Goal: Task Accomplishment & Management: Use online tool/utility

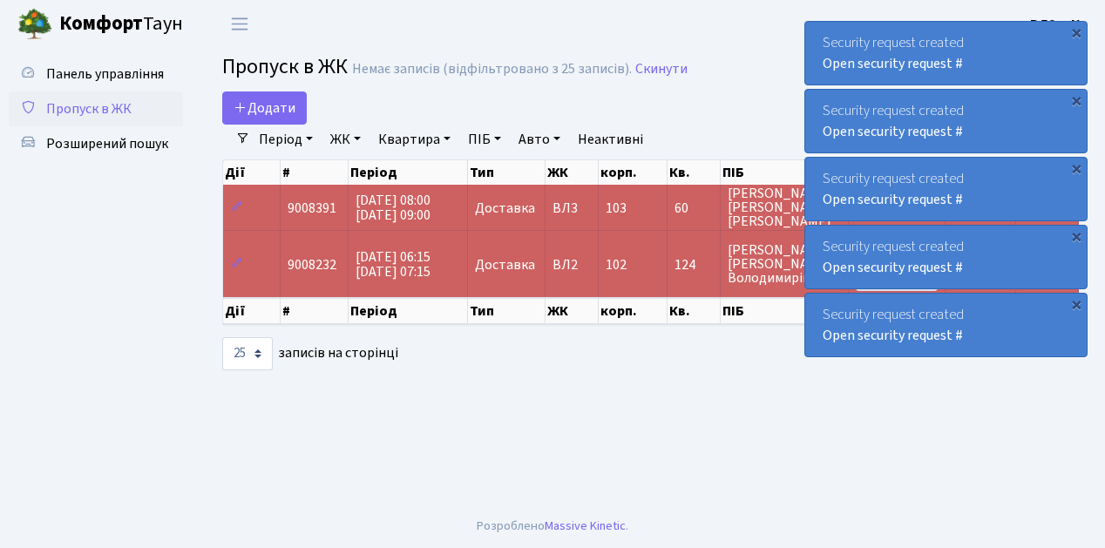
select select "25"
drag, startPoint x: 0, startPoint y: 0, endPoint x: 84, endPoint y: 107, distance: 135.9
click at [84, 107] on span "Пропуск в ЖК" at bounding box center [88, 108] width 85 height 19
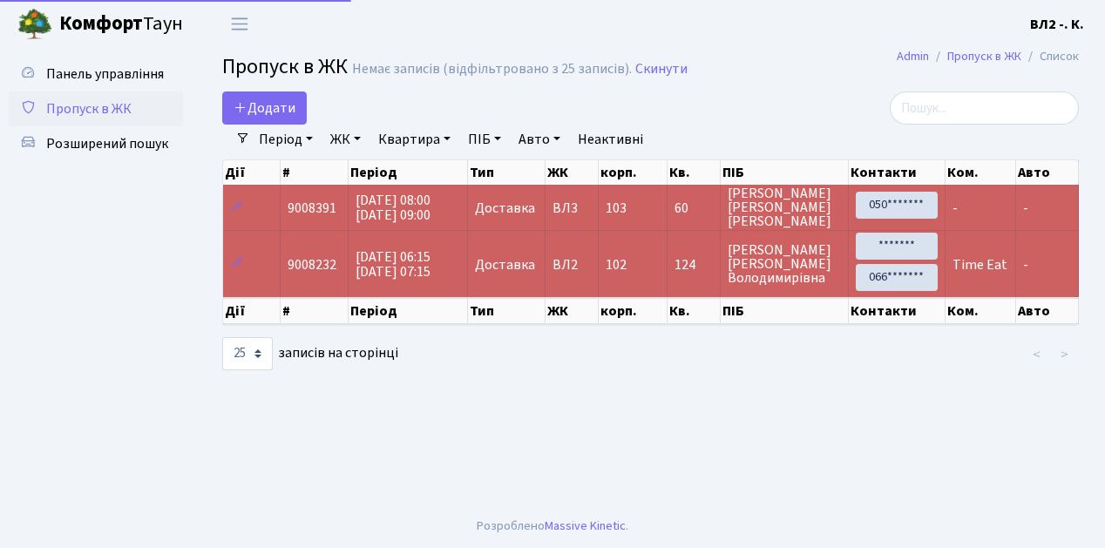
select select "25"
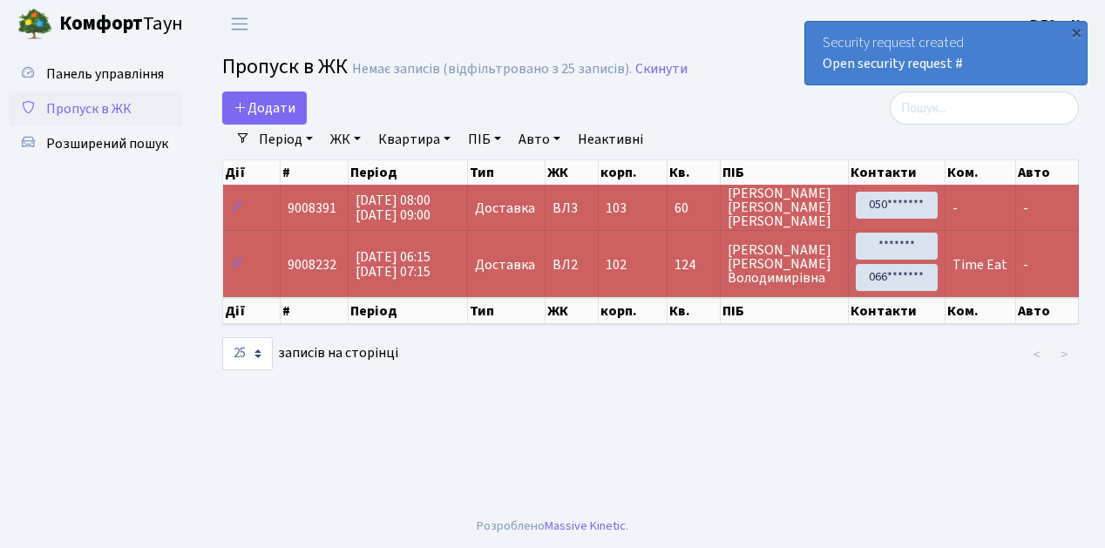
click at [118, 108] on span "Пропуск в ЖК" at bounding box center [88, 108] width 85 height 19
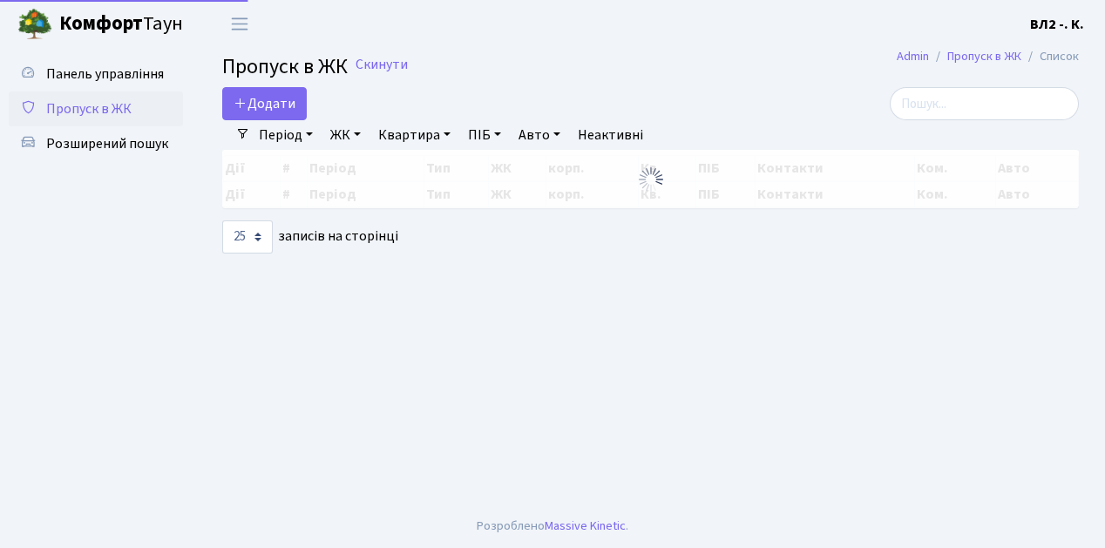
select select "25"
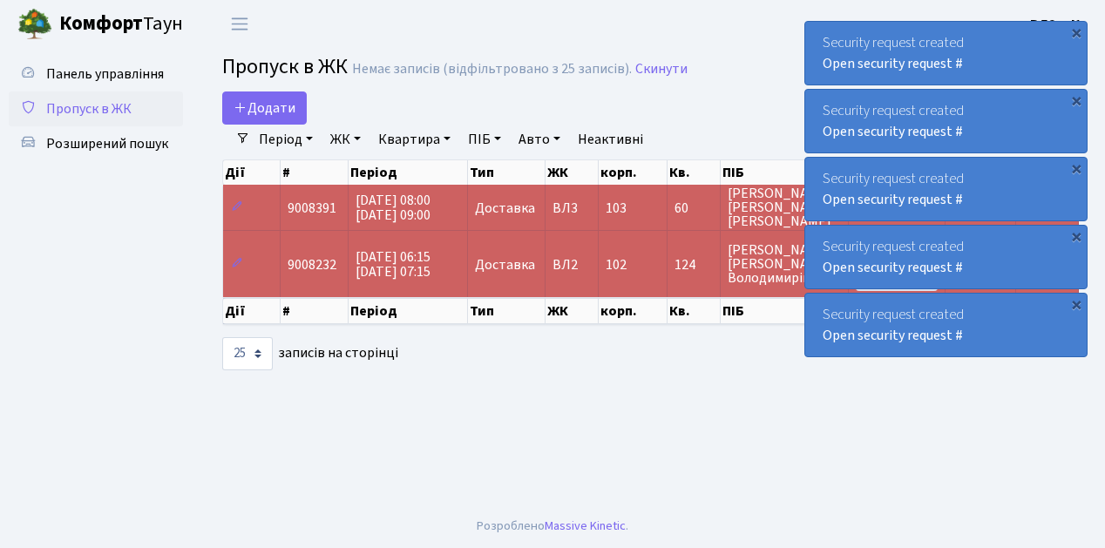
click at [108, 114] on span "Пропуск в ЖК" at bounding box center [88, 108] width 85 height 19
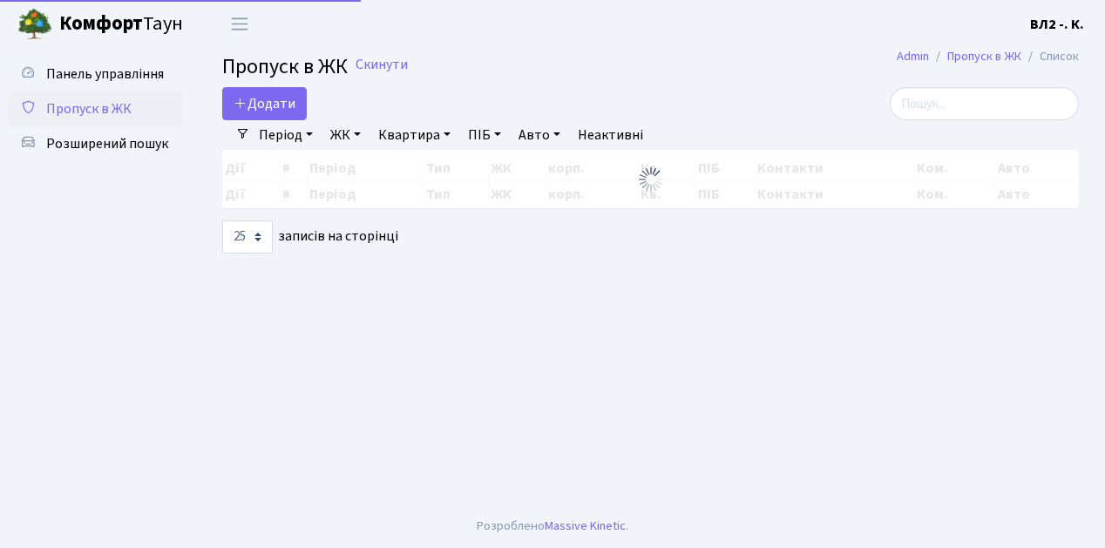
select select "25"
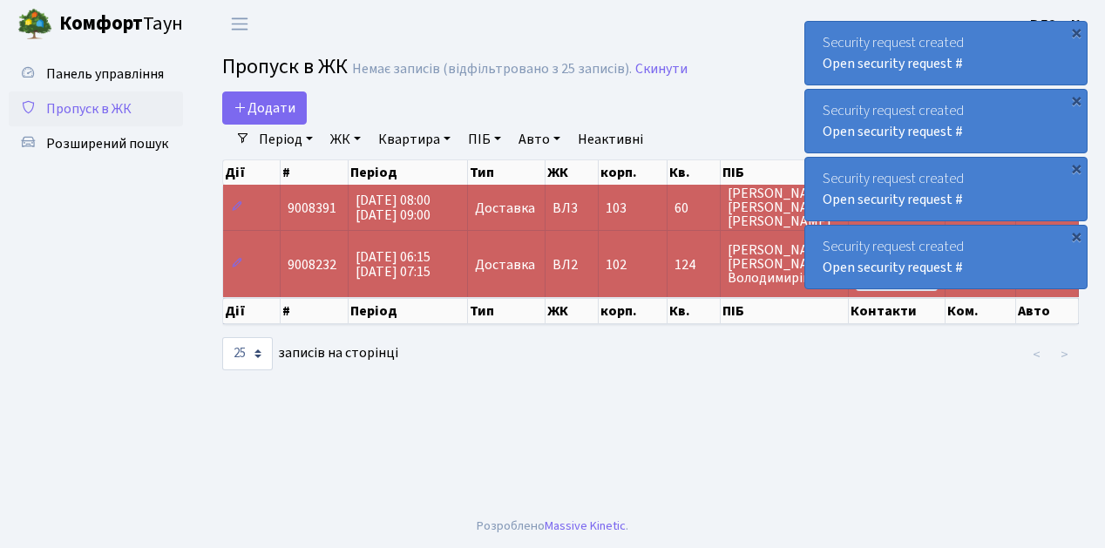
click at [76, 109] on span "Пропуск в ЖК" at bounding box center [88, 108] width 85 height 19
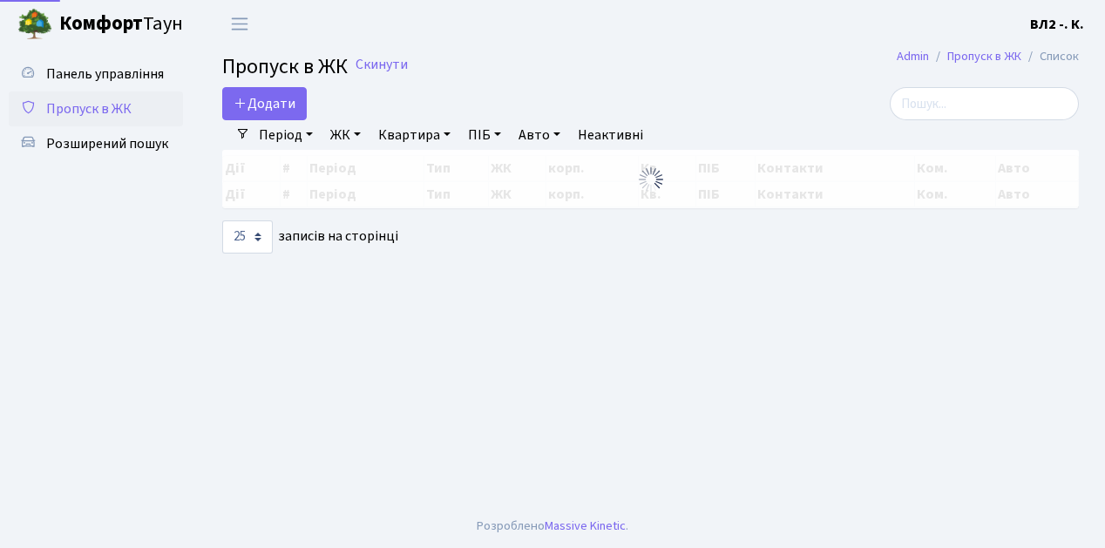
select select "25"
